Goal: Find specific page/section: Find specific page/section

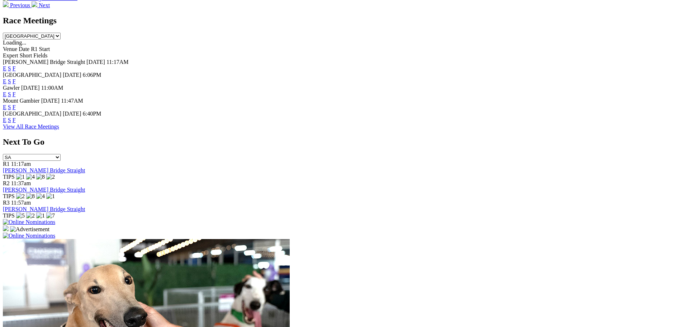
scroll to position [251, 0]
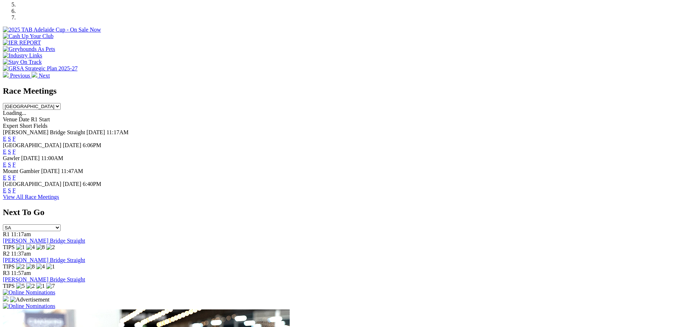
click at [16, 187] on link "F" at bounding box center [14, 190] width 3 height 6
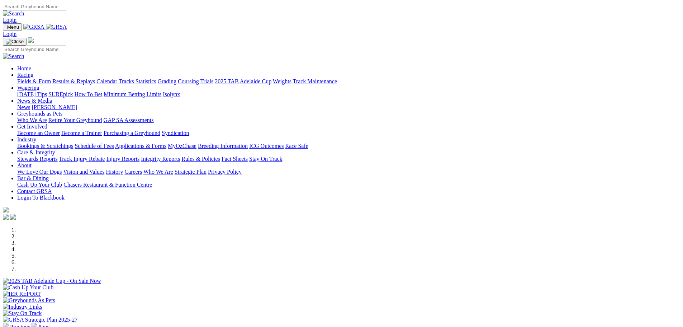
scroll to position [251, 0]
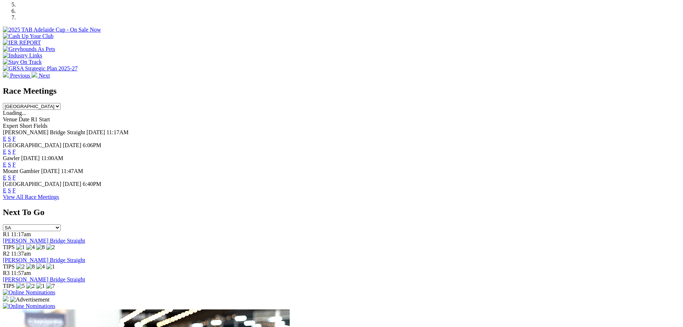
click at [16, 161] on link "F" at bounding box center [14, 164] width 3 height 6
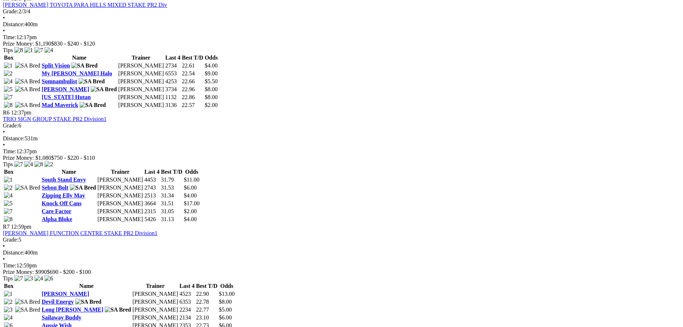
scroll to position [860, 0]
